Goal: Task Accomplishment & Management: Use online tool/utility

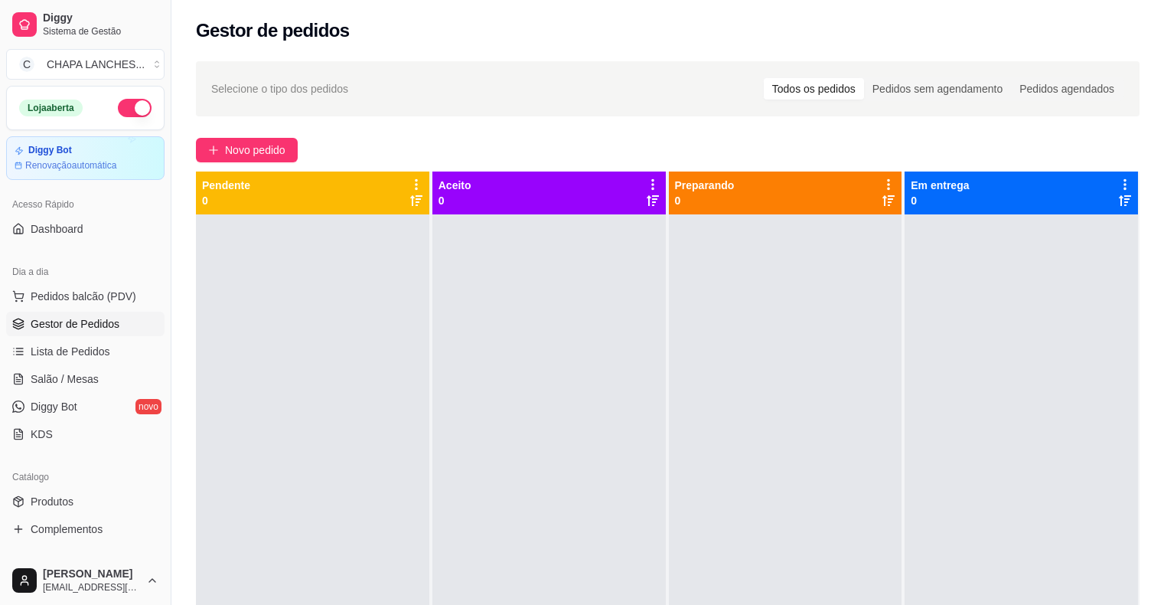
click at [107, 381] on link "Salão / Mesas" at bounding box center [85, 379] width 158 height 24
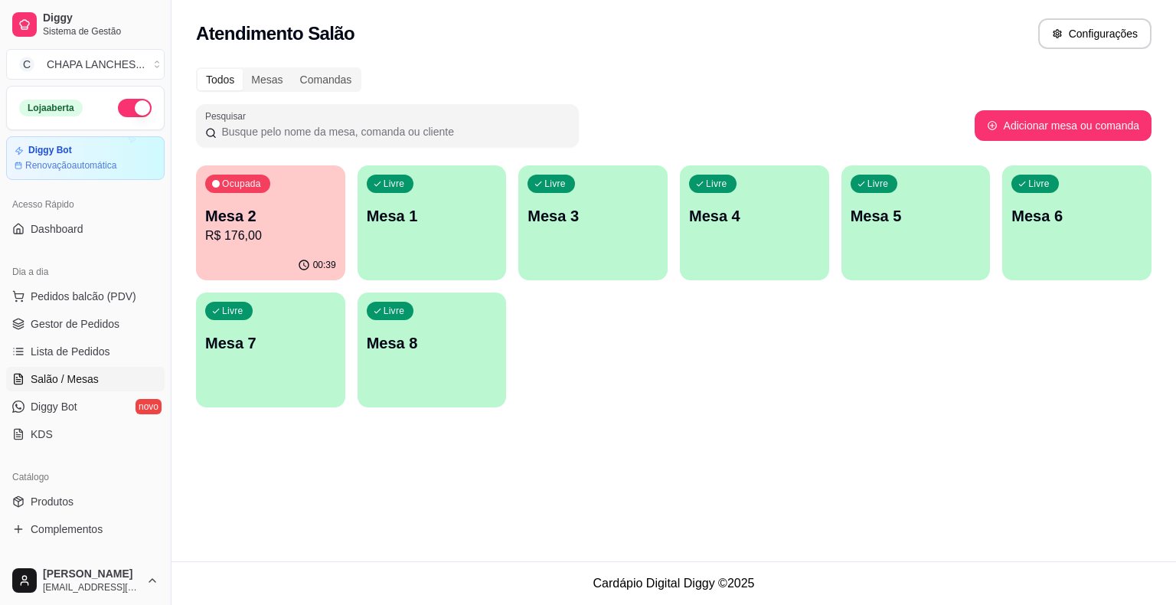
click at [288, 245] on div "Ocupada Mesa 2 R$ 176,00" at bounding box center [270, 207] width 149 height 85
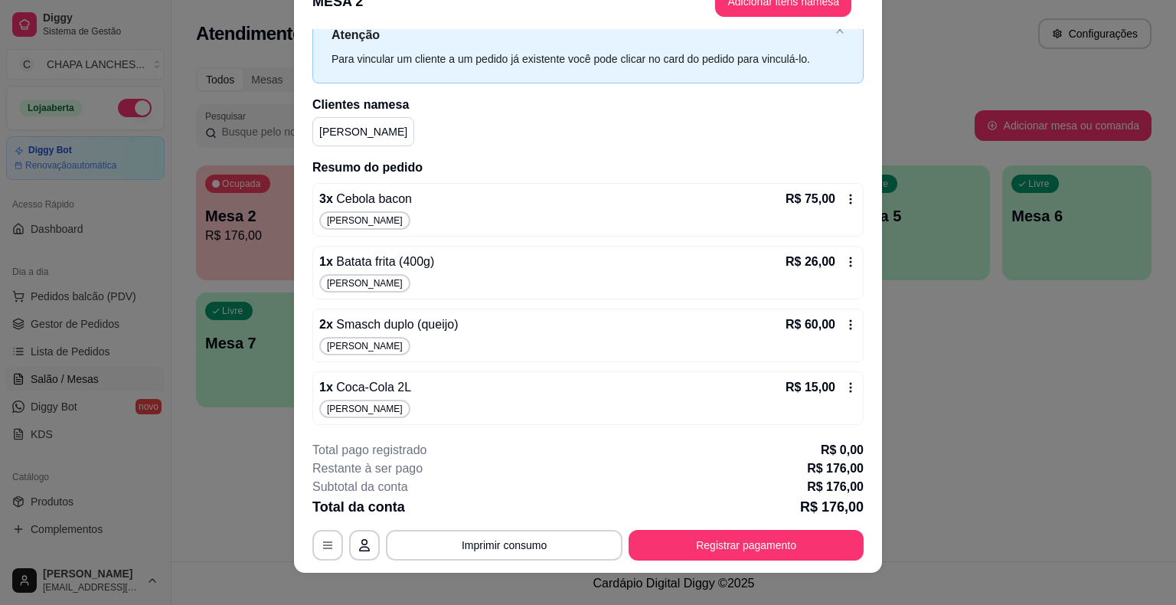
scroll to position [46, 0]
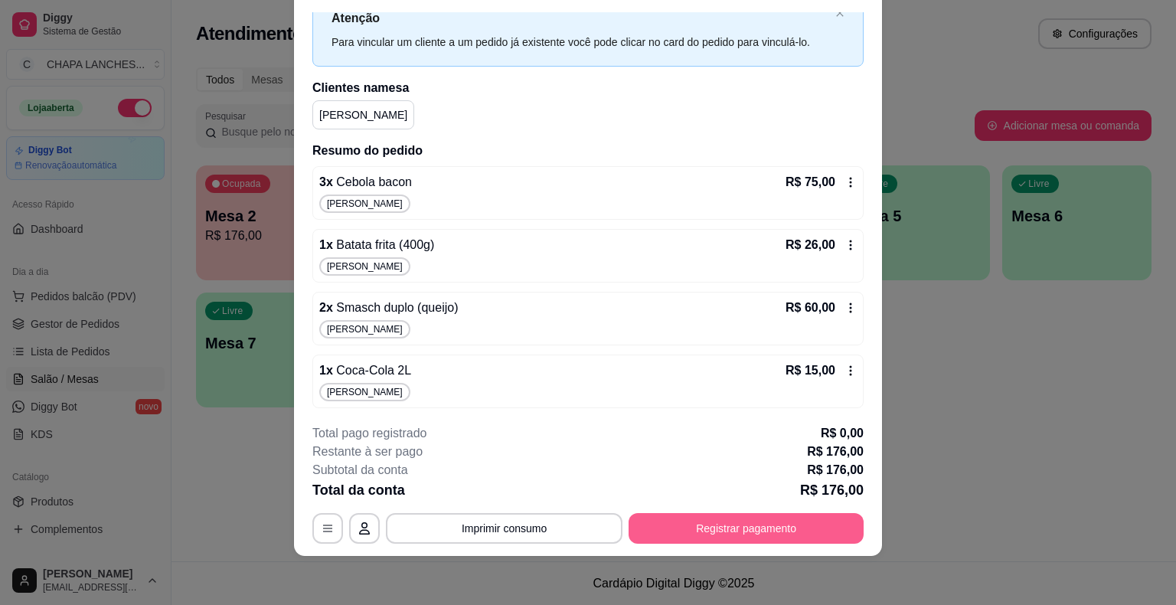
click at [791, 522] on button "Registrar pagamento" at bounding box center [745, 528] width 235 height 31
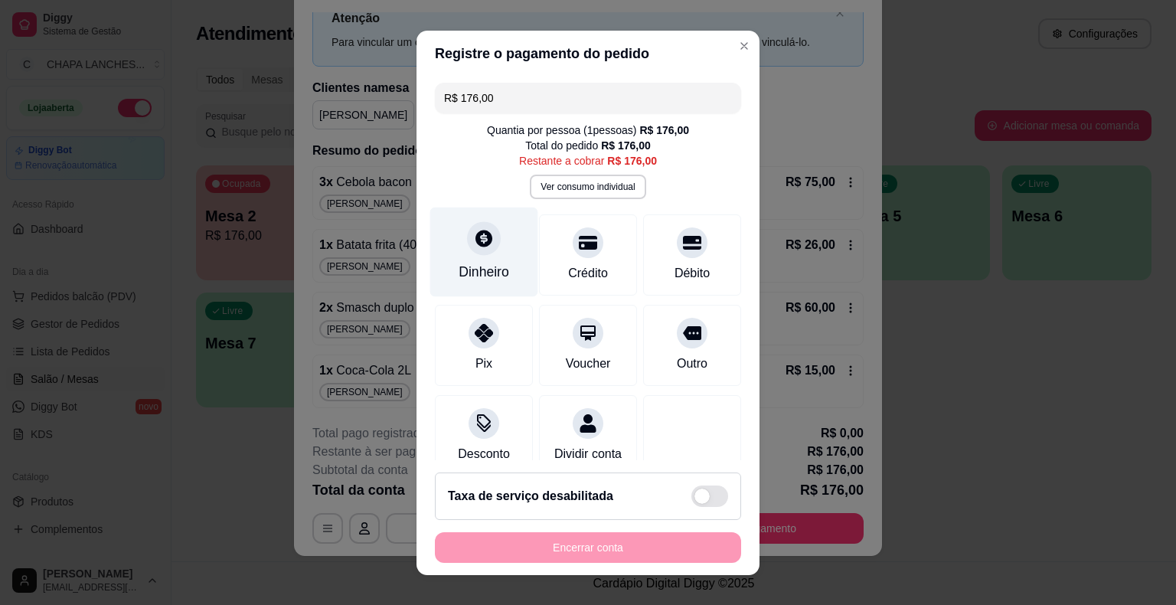
click at [487, 246] on div at bounding box center [484, 238] width 34 height 34
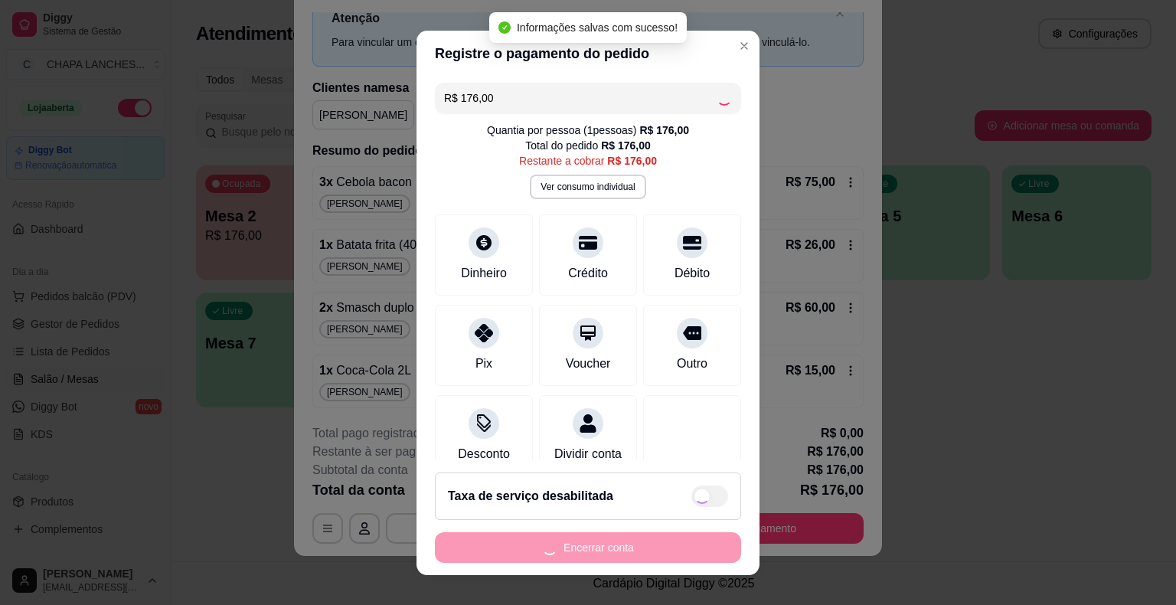
type input "R$ 0,00"
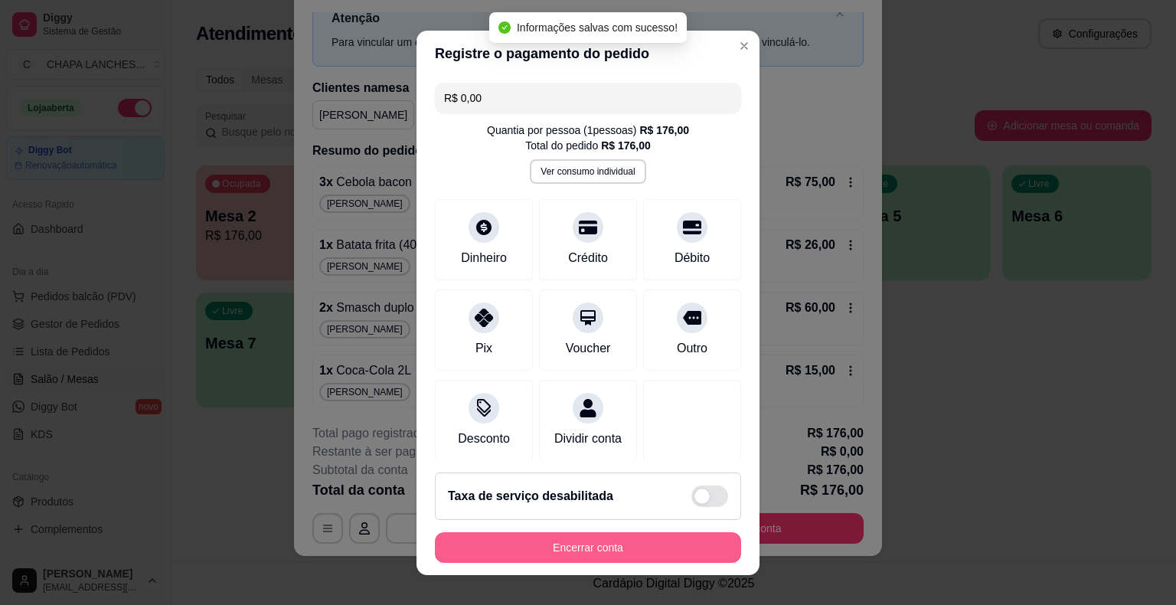
click at [629, 543] on button "Encerrar conta" at bounding box center [588, 547] width 306 height 31
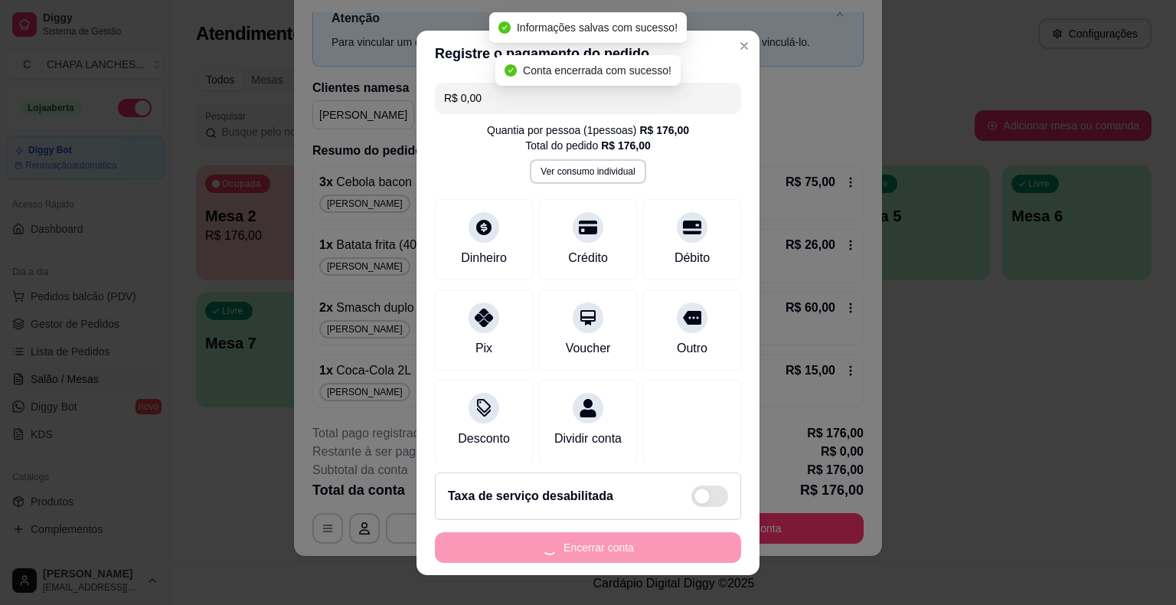
scroll to position [0, 0]
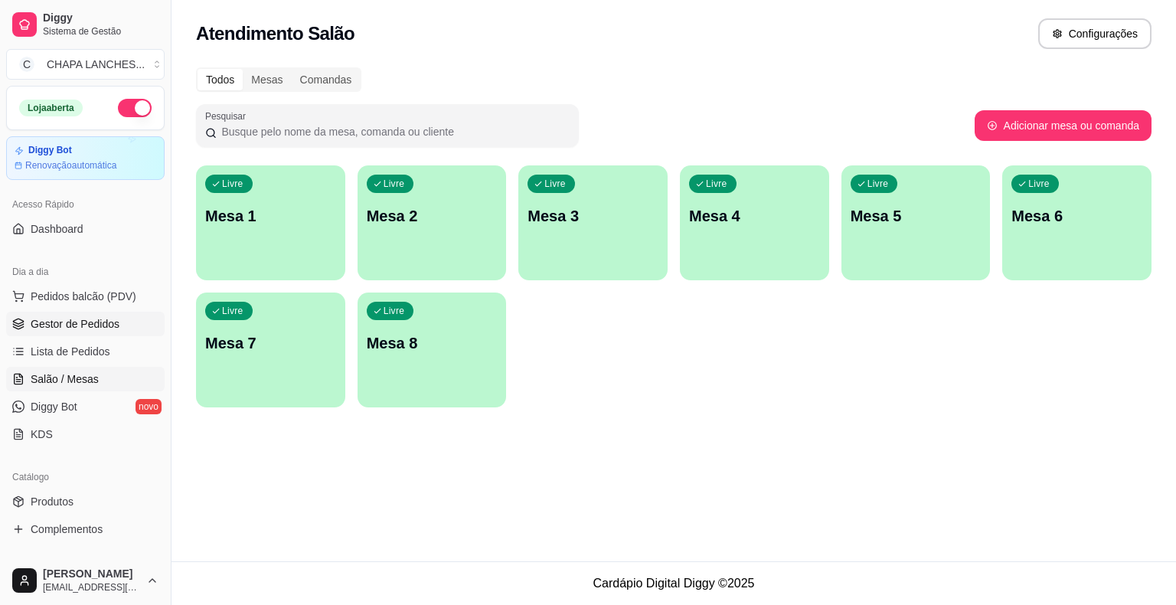
click at [122, 322] on link "Gestor de Pedidos" at bounding box center [85, 323] width 158 height 24
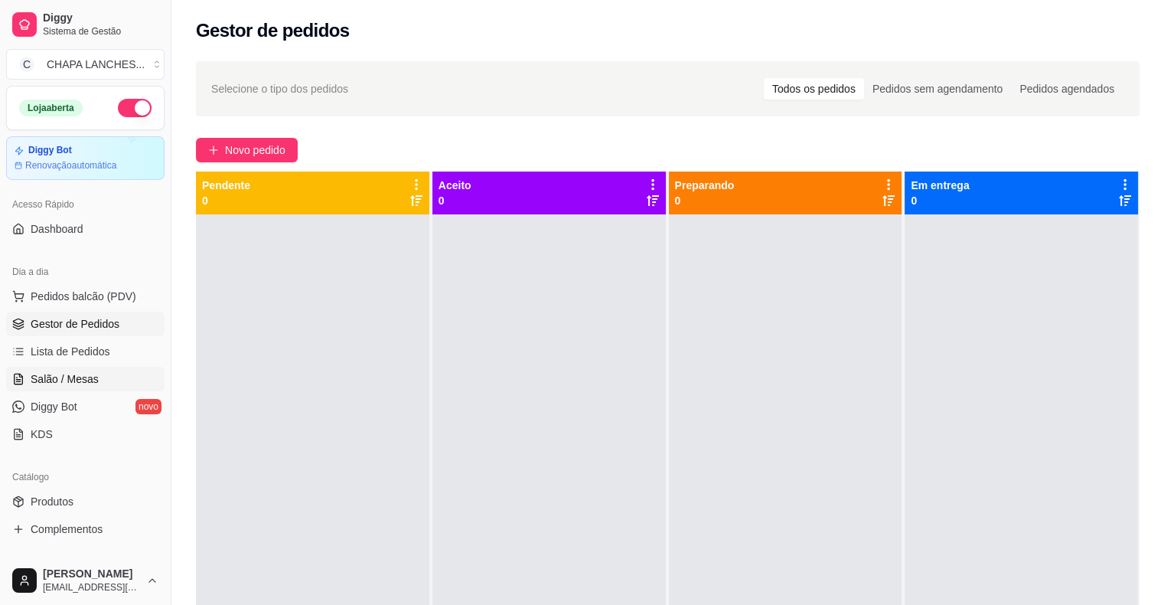
click at [97, 367] on link "Salão / Mesas" at bounding box center [85, 379] width 158 height 24
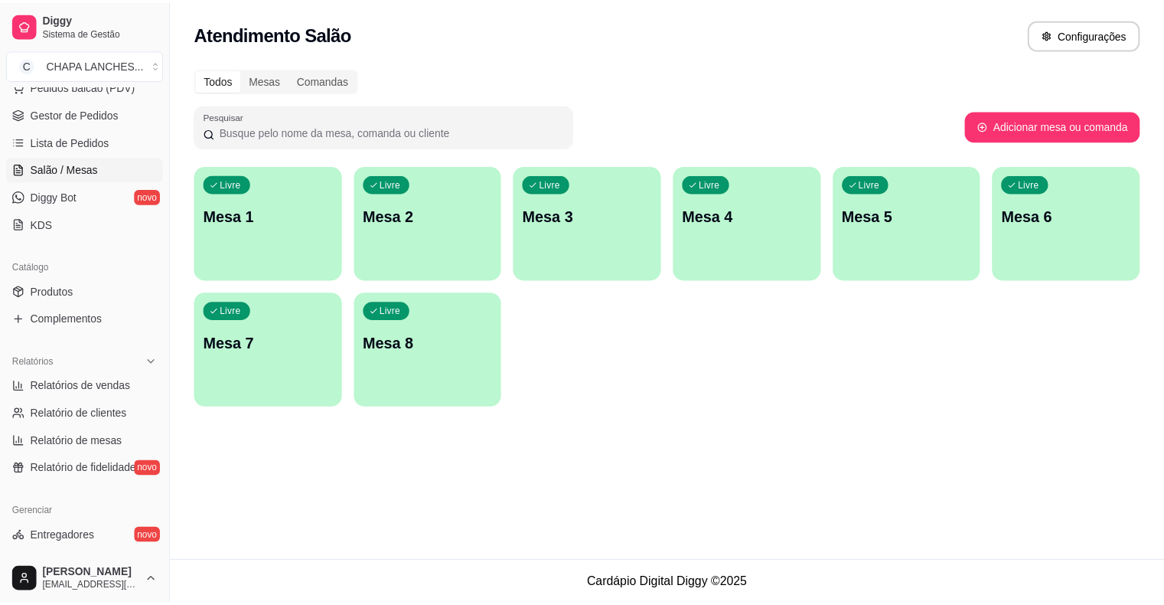
scroll to position [230, 0]
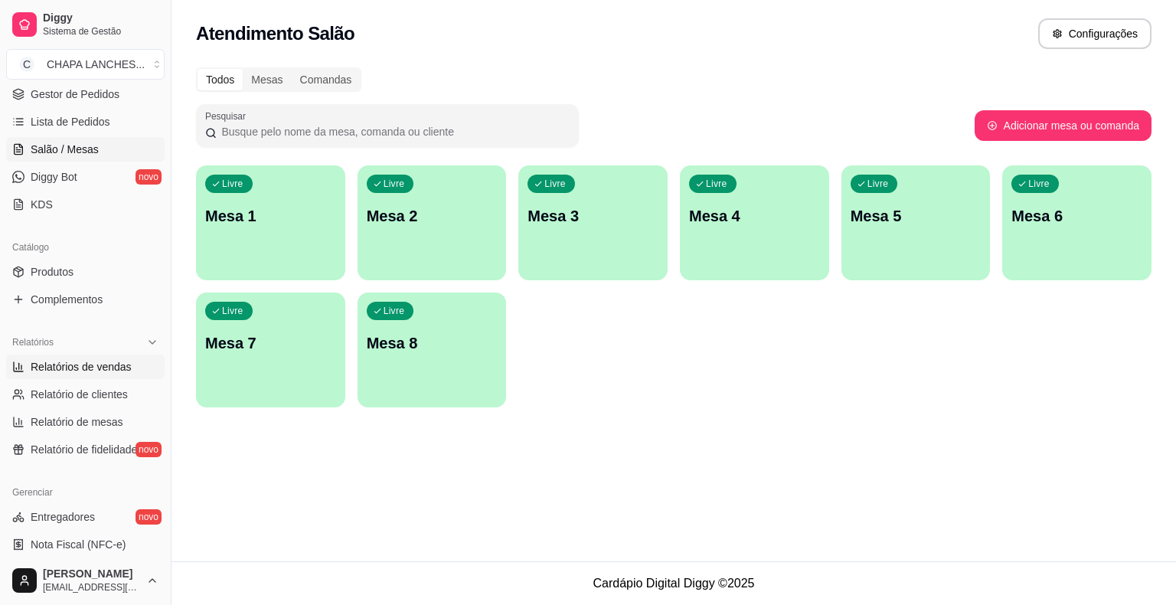
click at [119, 369] on span "Relatórios de vendas" at bounding box center [81, 366] width 101 height 15
select select "ALL"
select select "0"
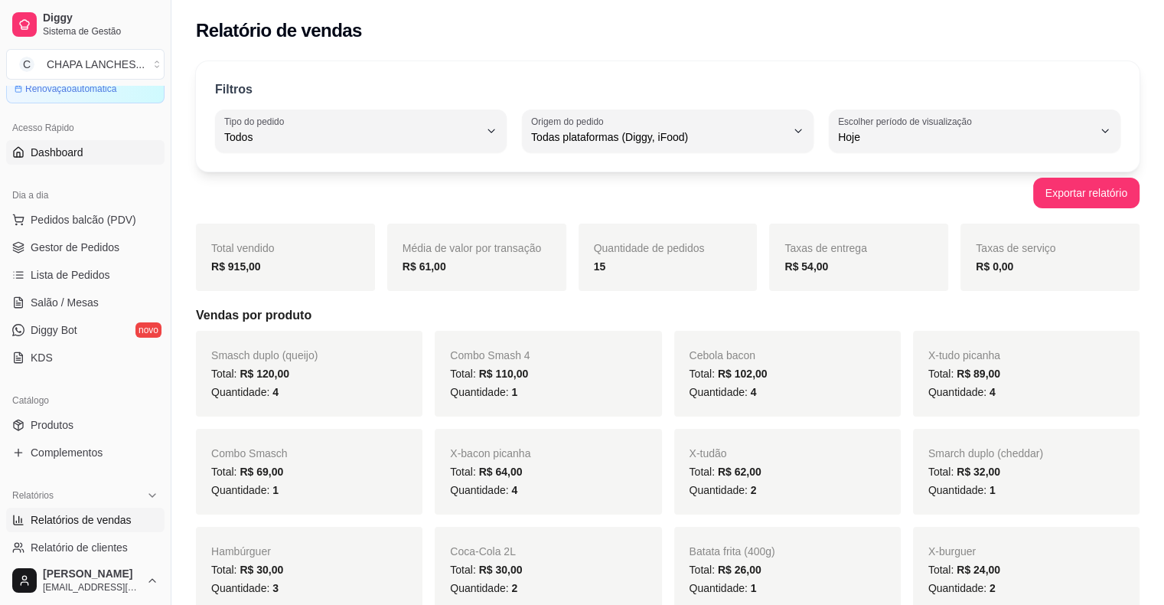
scroll to position [77, 0]
click at [78, 244] on span "Gestor de Pedidos" at bounding box center [75, 247] width 89 height 15
